Goal: Information Seeking & Learning: Compare options

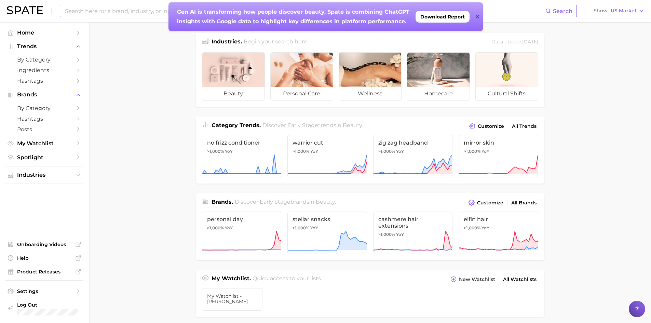
click at [221, 12] on strong "Gen AI is transforming how people discover beauty. Spate is combining ChatGPT i…" at bounding box center [294, 17] width 234 height 16
click at [476, 16] on icon at bounding box center [476, 16] width 3 height 5
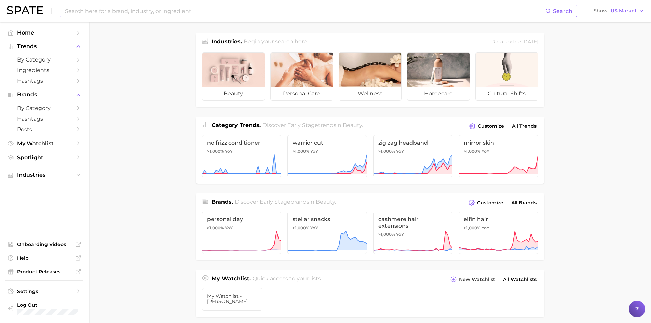
click at [451, 8] on input at bounding box center [304, 11] width 481 height 12
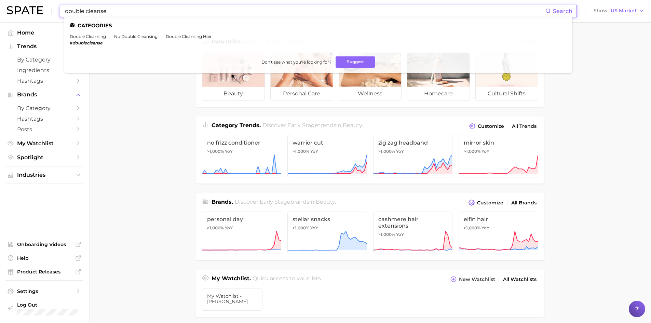
drag, startPoint x: 109, startPoint y: 11, endPoint x: 56, endPoint y: 15, distance: 53.4
click at [56, 15] on div "double cleanse Search Categories double cleansing # doublecleanse no double cle…" at bounding box center [325, 11] width 637 height 22
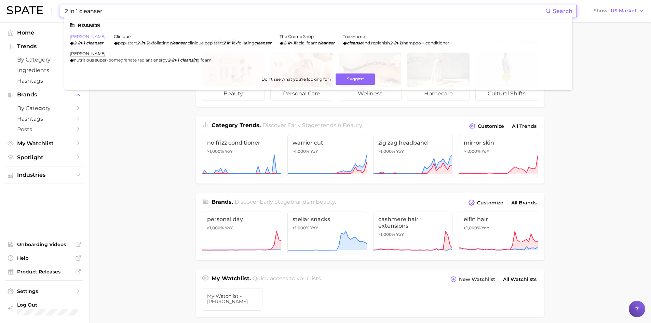
type input "2 in 1 cleanser"
click at [98, 36] on link "[PERSON_NAME]" at bounding box center [88, 36] width 36 height 5
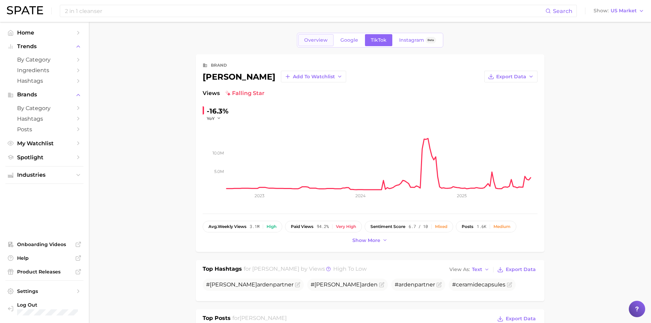
click at [318, 40] on span "Overview" at bounding box center [316, 40] width 24 height 6
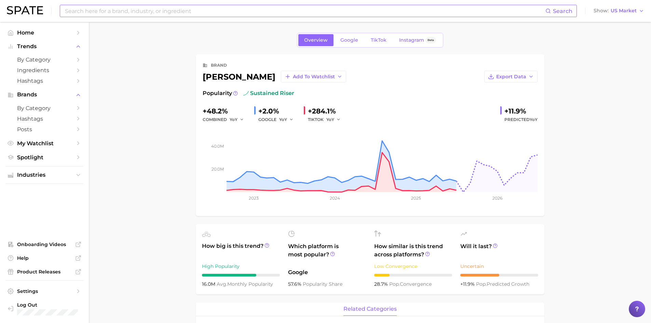
click at [185, 16] on input at bounding box center [304, 11] width 481 height 12
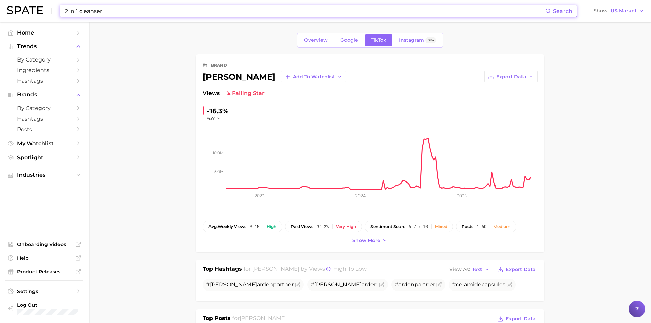
click at [118, 12] on input "2 in 1 cleanser" at bounding box center [304, 11] width 481 height 12
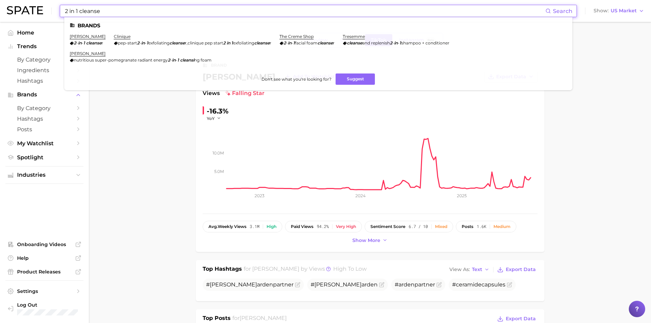
type input "2 in 1 cleanser"
click at [92, 54] on link "[PERSON_NAME]" at bounding box center [88, 53] width 36 height 5
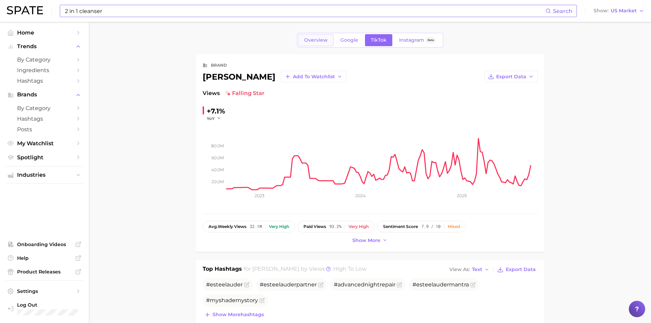
click at [312, 40] on span "Overview" at bounding box center [316, 40] width 24 height 6
